Goal: Register for event/course

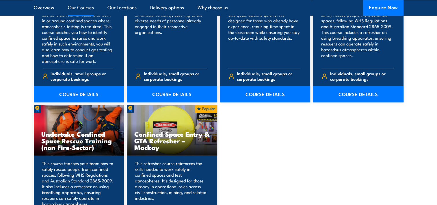
scroll to position [549, 0]
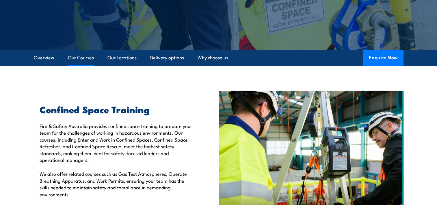
click at [85, 57] on link "Our Courses" at bounding box center [81, 57] width 26 height 15
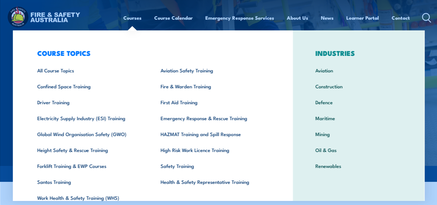
click at [128, 18] on link "Courses" at bounding box center [132, 17] width 18 height 15
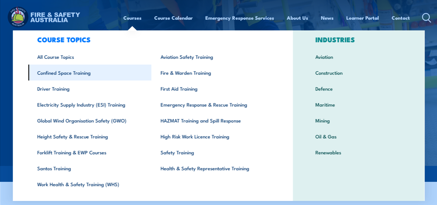
scroll to position [27, 0]
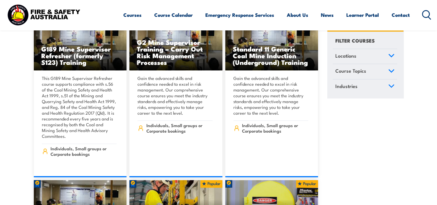
scroll to position [376, 0]
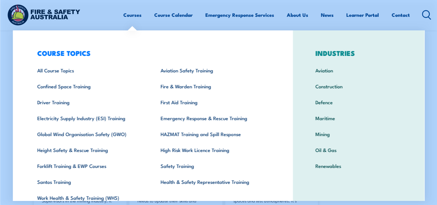
click at [131, 13] on link "Courses" at bounding box center [132, 14] width 18 height 15
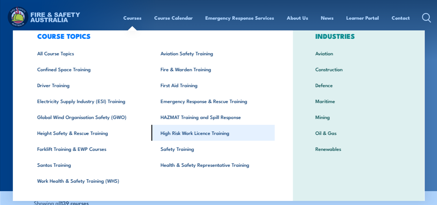
scroll to position [27, 0]
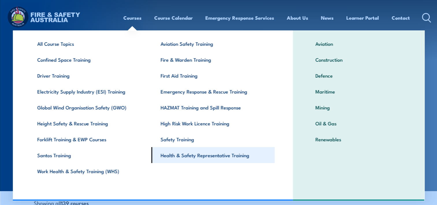
click at [186, 156] on link "Health & Safety Representative Training" at bounding box center [213, 155] width 123 height 16
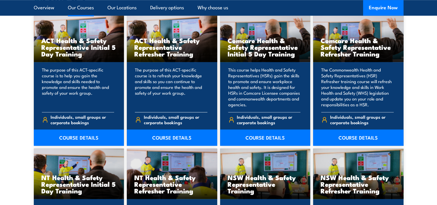
scroll to position [520, 0]
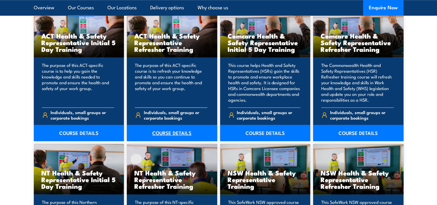
click at [171, 132] on link "COURSE DETAILS" at bounding box center [172, 133] width 90 height 16
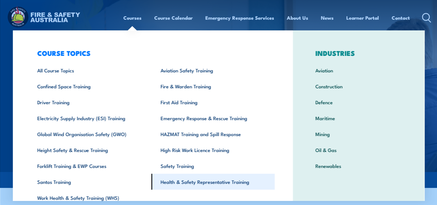
click at [208, 183] on link "Health & Safety Representative Training" at bounding box center [213, 181] width 123 height 16
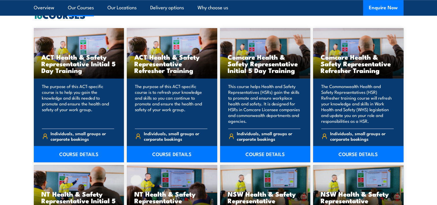
scroll to position [463, 0]
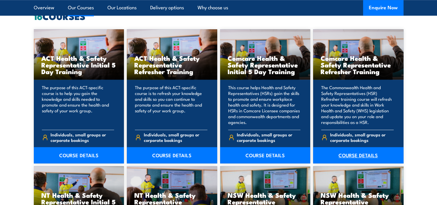
click at [352, 155] on link "COURSE DETAILS" at bounding box center [358, 155] width 90 height 16
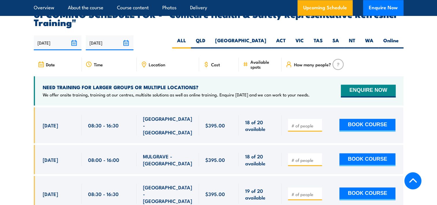
scroll to position [983, 0]
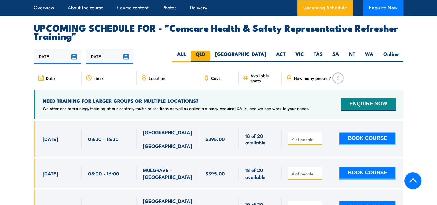
click at [210, 61] on label "QLD" at bounding box center [200, 56] width 19 height 11
click at [209, 54] on input "QLD" at bounding box center [208, 53] width 4 height 4
radio input "true"
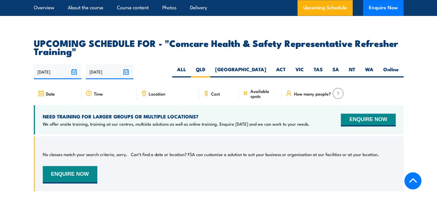
scroll to position [989, 0]
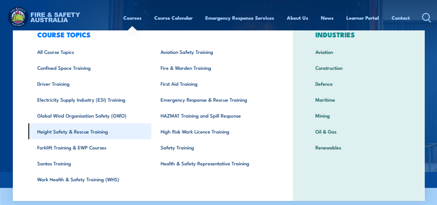
scroll to position [27, 0]
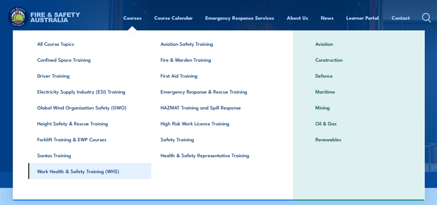
click at [90, 170] on link "Work Health & Safety Training (WHS)" at bounding box center [89, 171] width 123 height 16
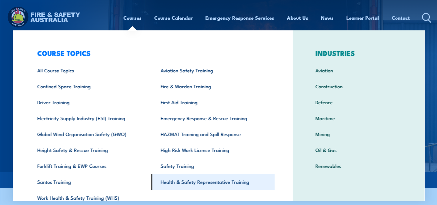
click at [241, 180] on link "Health & Safety Representative Training" at bounding box center [213, 181] width 123 height 16
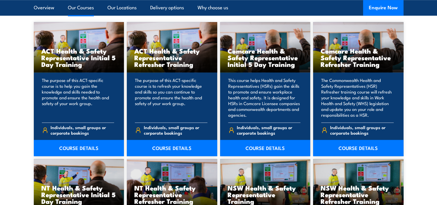
scroll to position [434, 0]
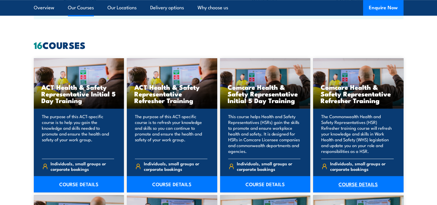
click at [356, 184] on link "COURSE DETAILS" at bounding box center [358, 184] width 90 height 16
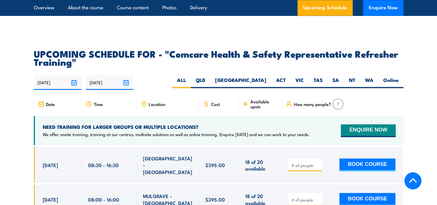
scroll to position [954, 0]
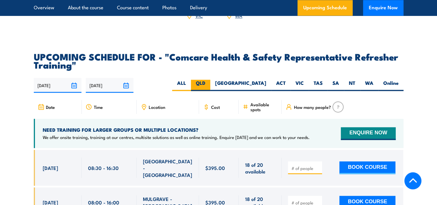
click at [210, 90] on label "QLD" at bounding box center [200, 85] width 19 height 11
click at [209, 83] on input "QLD" at bounding box center [208, 82] width 4 height 4
radio input "true"
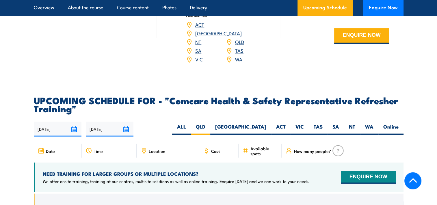
scroll to position [960, 0]
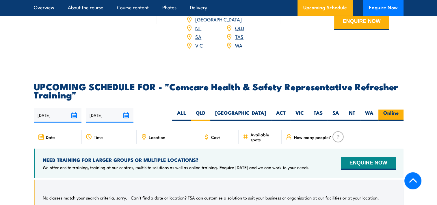
click at [388, 120] on label "Online" at bounding box center [391, 114] width 25 height 11
click at [399, 113] on input "Online" at bounding box center [401, 111] width 4 height 4
radio input "true"
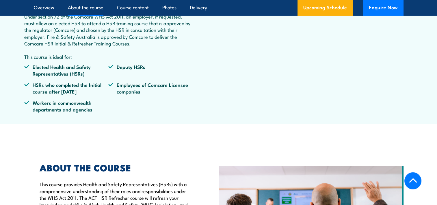
scroll to position [237, 0]
